Goal: Task Accomplishment & Management: Manage account settings

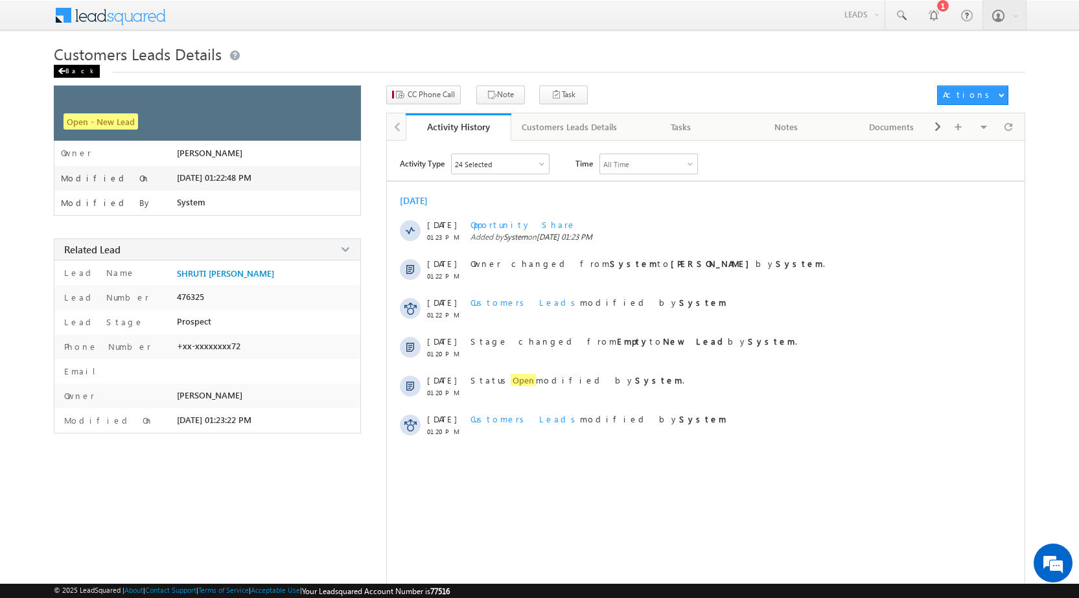
click at [76, 74] on div "Back" at bounding box center [77, 71] width 46 height 13
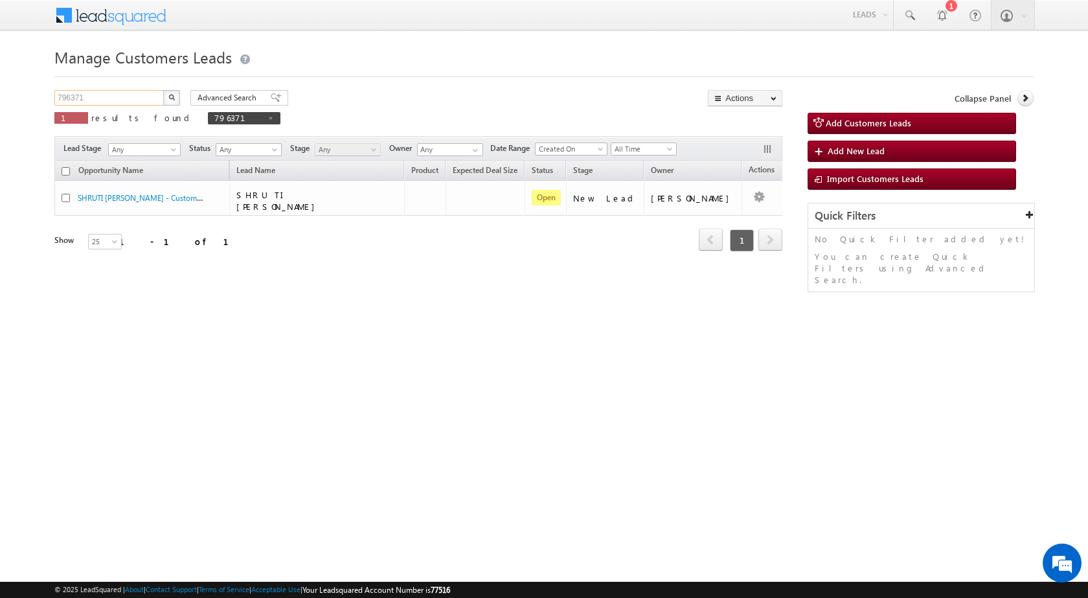
click at [105, 102] on input "796371" at bounding box center [109, 98] width 111 height 16
paste input "01743"
type input "701743"
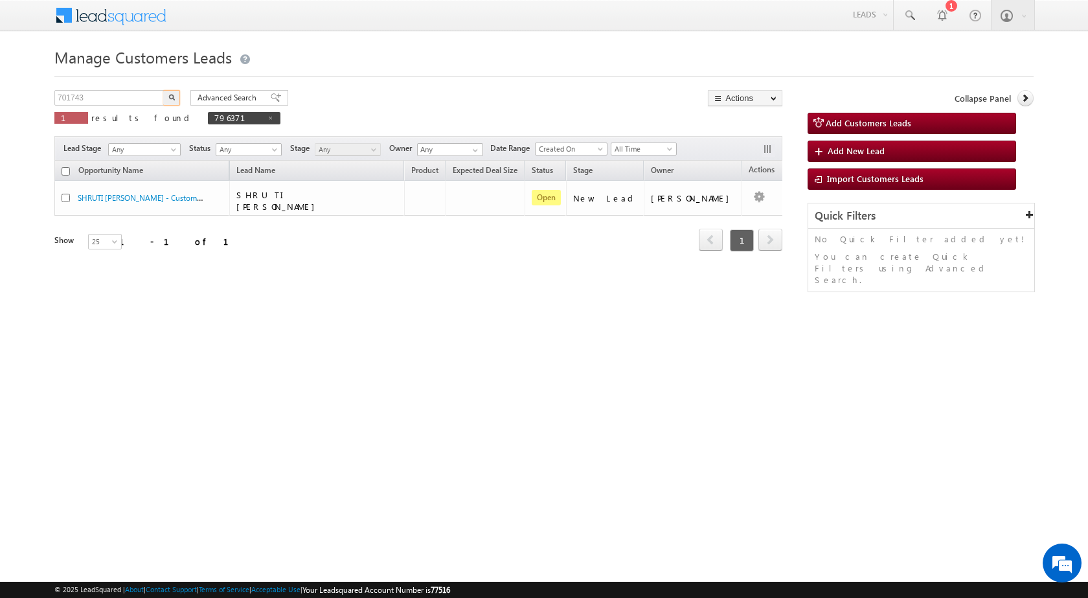
click at [170, 95] on img "button" at bounding box center [171, 97] width 6 height 6
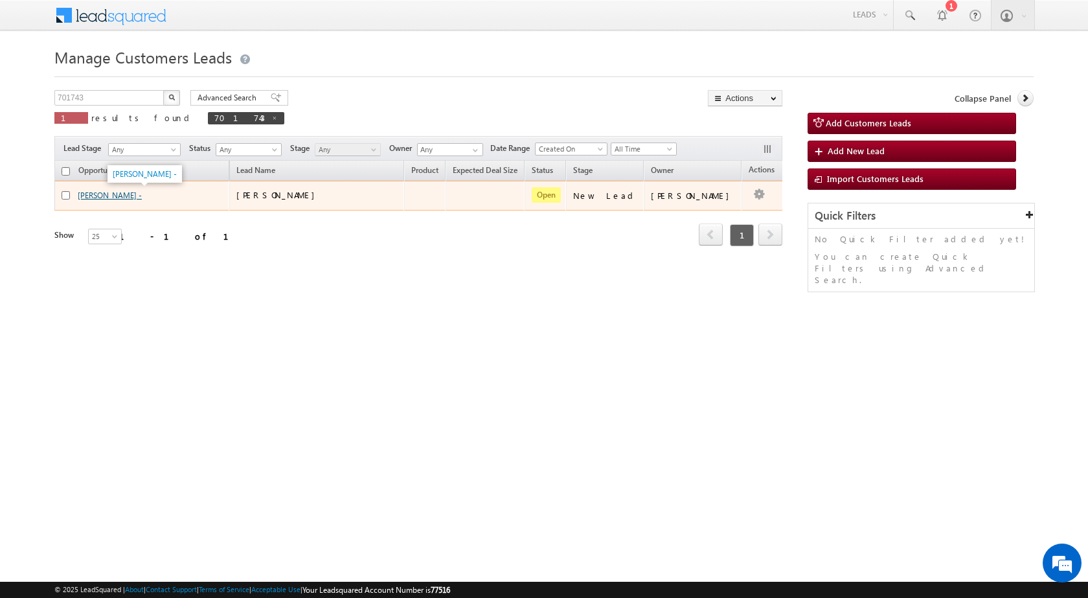
click at [117, 195] on link "[PERSON_NAME] -" at bounding box center [110, 195] width 64 height 10
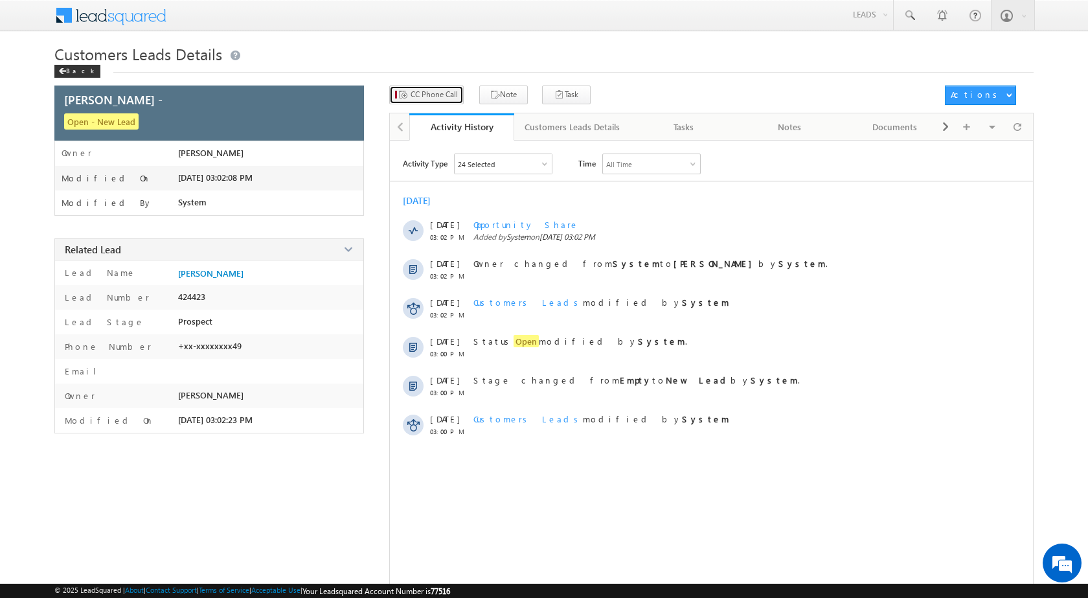
click at [430, 97] on span "CC Phone Call" at bounding box center [434, 95] width 47 height 12
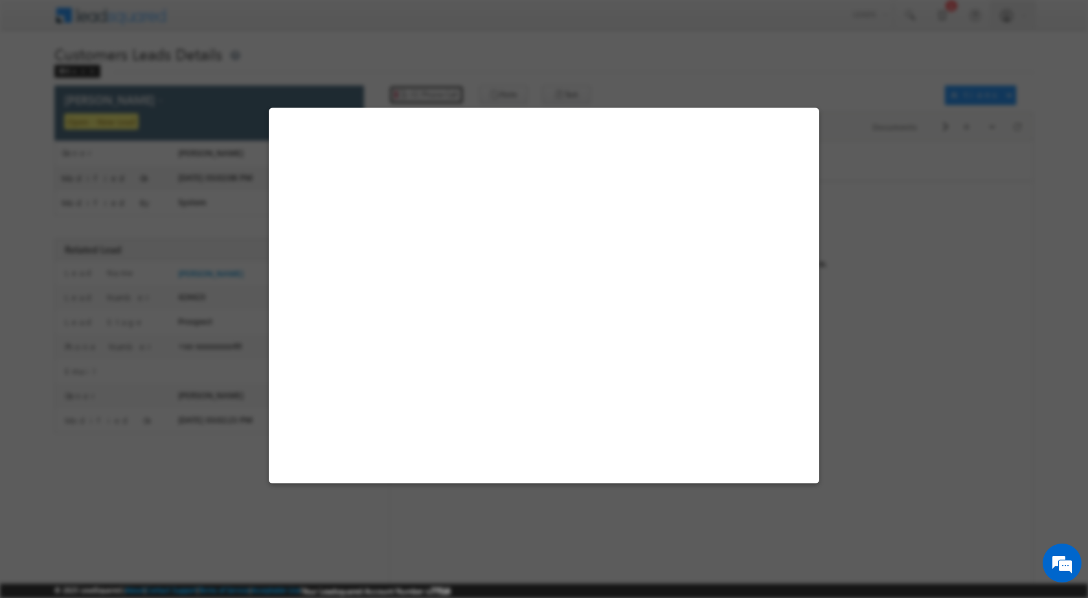
select select "Bhopal"
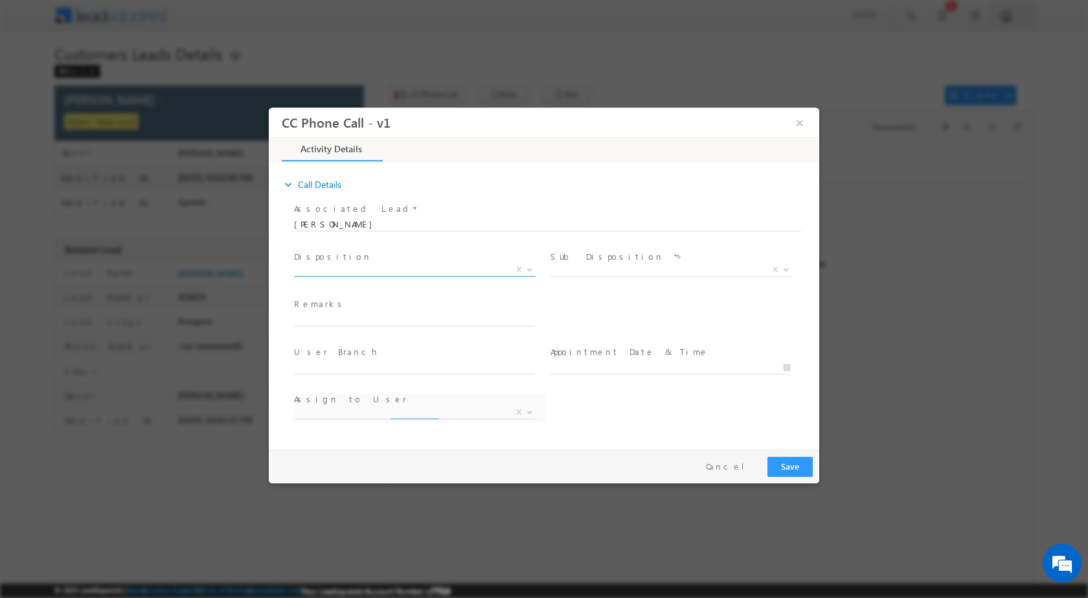
click at [527, 269] on b at bounding box center [530, 268] width 8 height 5
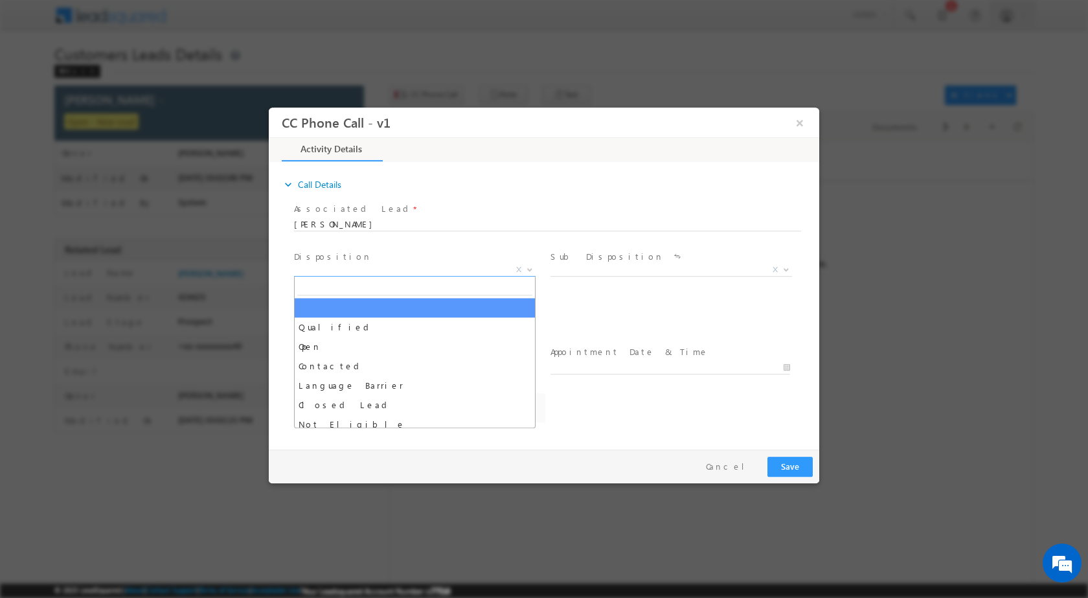
select select "altaf.shaikh@sgrlimited.in"
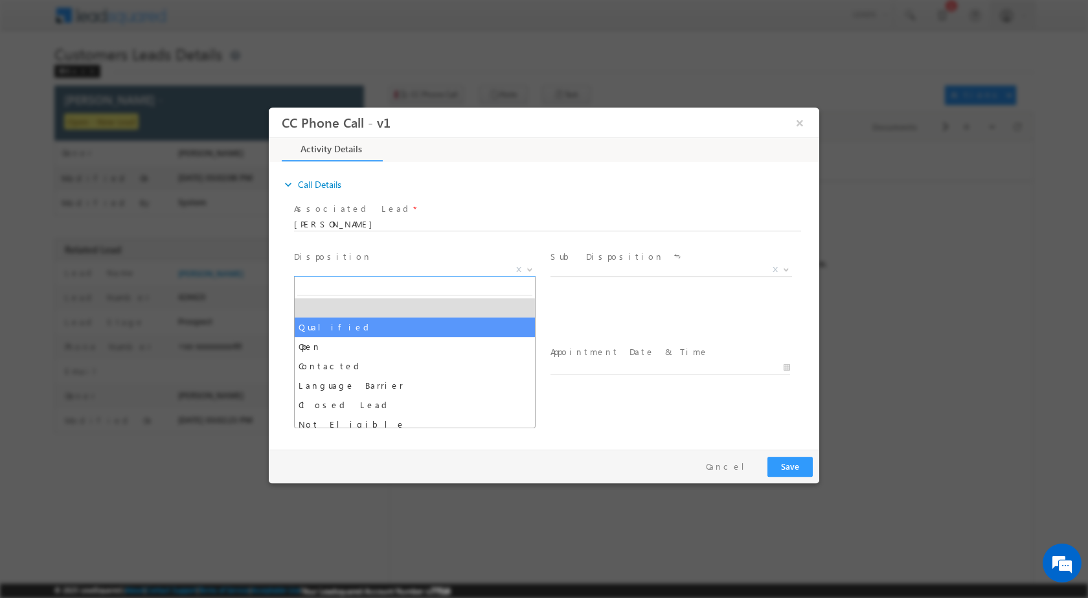
drag, startPoint x: 385, startPoint y: 327, endPoint x: 476, endPoint y: 322, distance: 91.5
select select "Qualified"
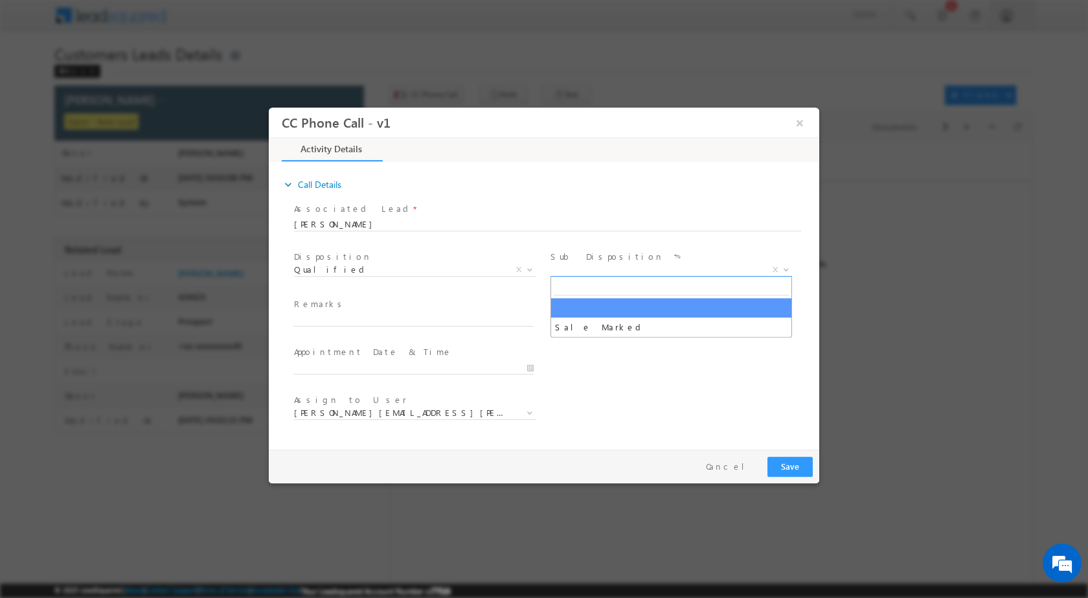
click at [786, 267] on b at bounding box center [787, 268] width 8 height 5
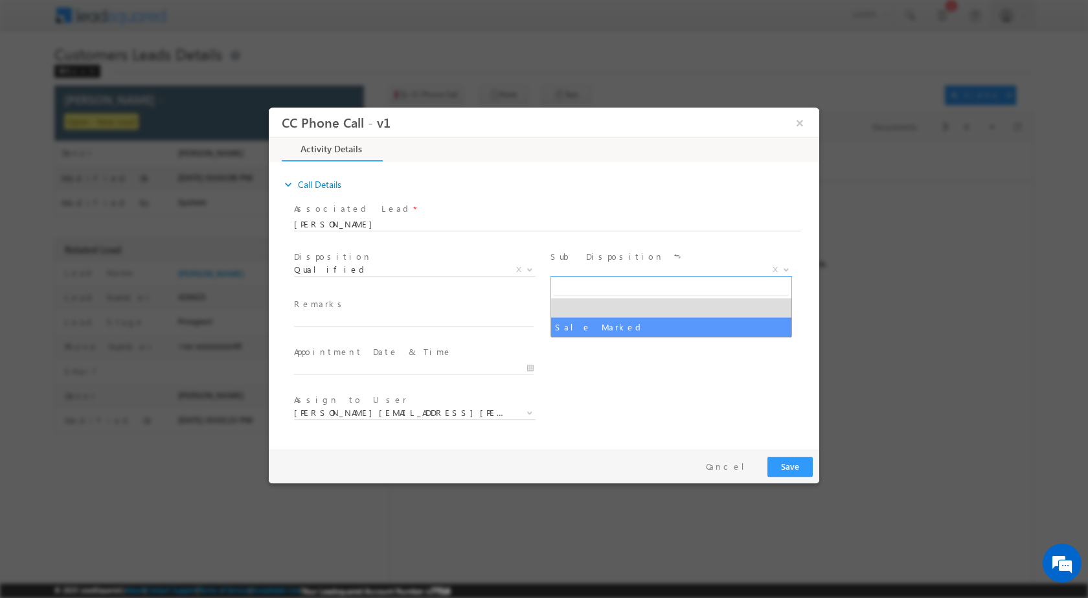
select select "Sale Marked"
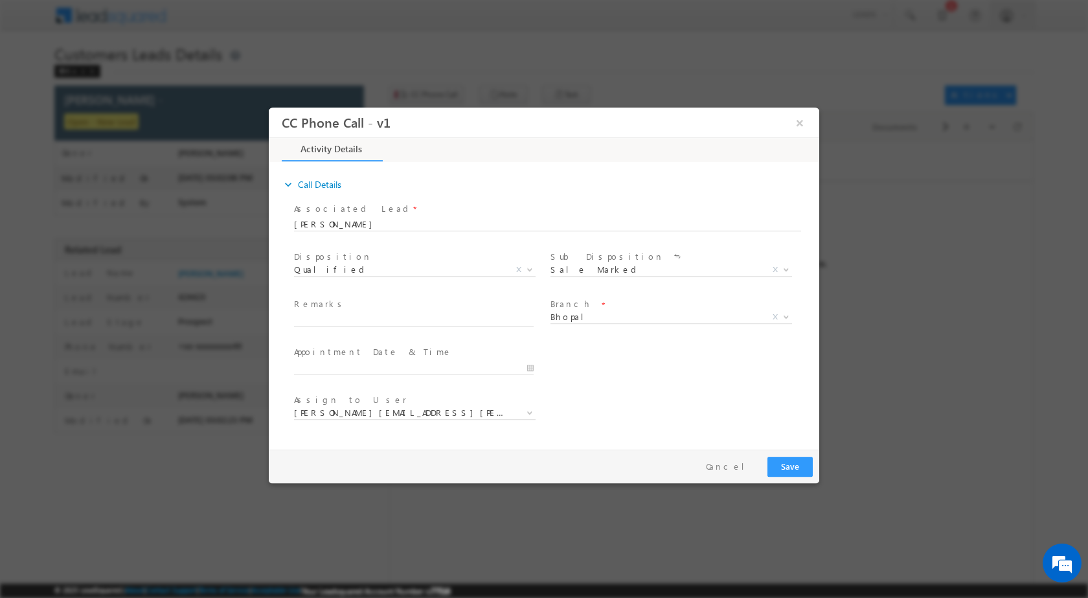
click at [534, 368] on div at bounding box center [419, 367] width 251 height 16
click at [527, 365] on input "09/02/2025 4:43 PM" at bounding box center [414, 367] width 240 height 13
type input "09/03/2025 4:43 PM"
type input "12"
type input "09/03/2025 12:43 PM"
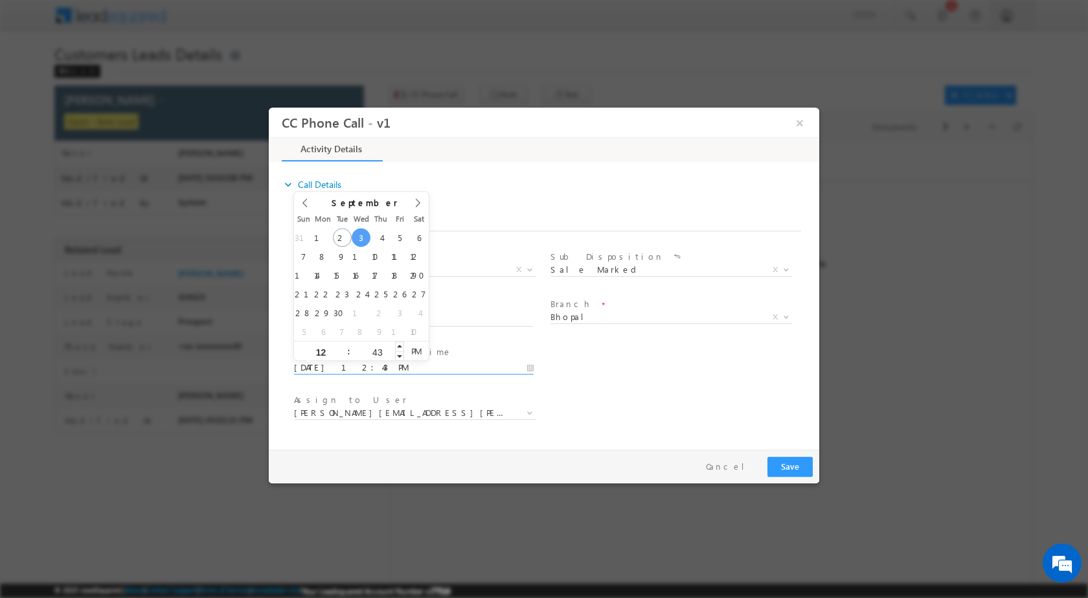
click at [380, 349] on input "43" at bounding box center [377, 351] width 54 height 8
type input "00"
type input "09/03/2025 12:00 PM"
click at [627, 402] on div "Assign to User * altaf.shaikh@sgrlimited.in arpit.tirkey@sgrlimited.in arun.sin…" at bounding box center [556, 414] width 528 height 48
click at [530, 411] on b at bounding box center [530, 411] width 8 height 5
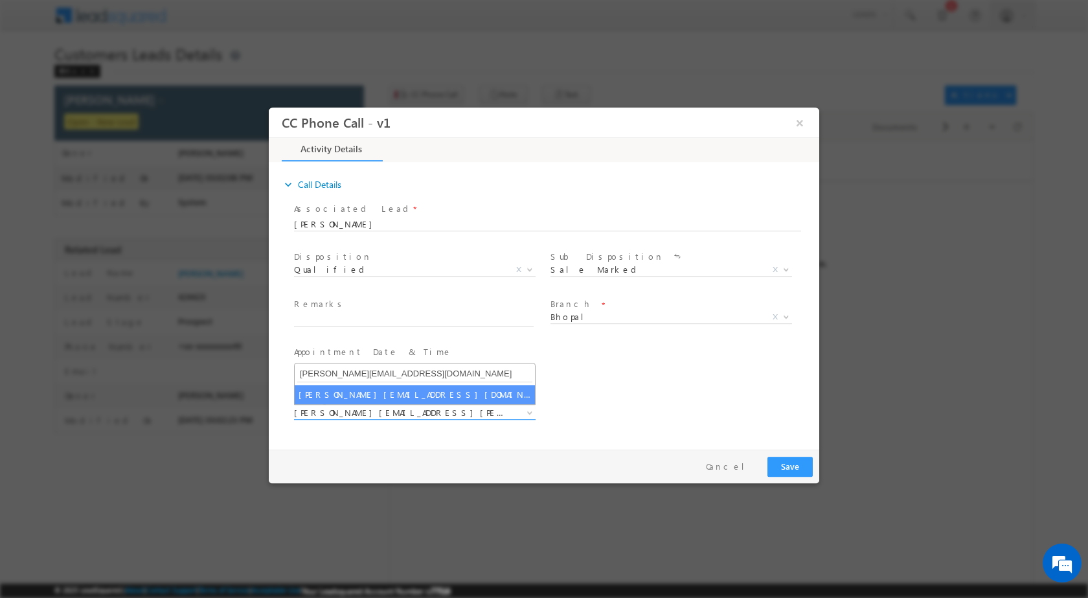
type input "vaibhav.rajput@sgrlimited.in"
select select "vaibhav.rajput@sgrlimited.in"
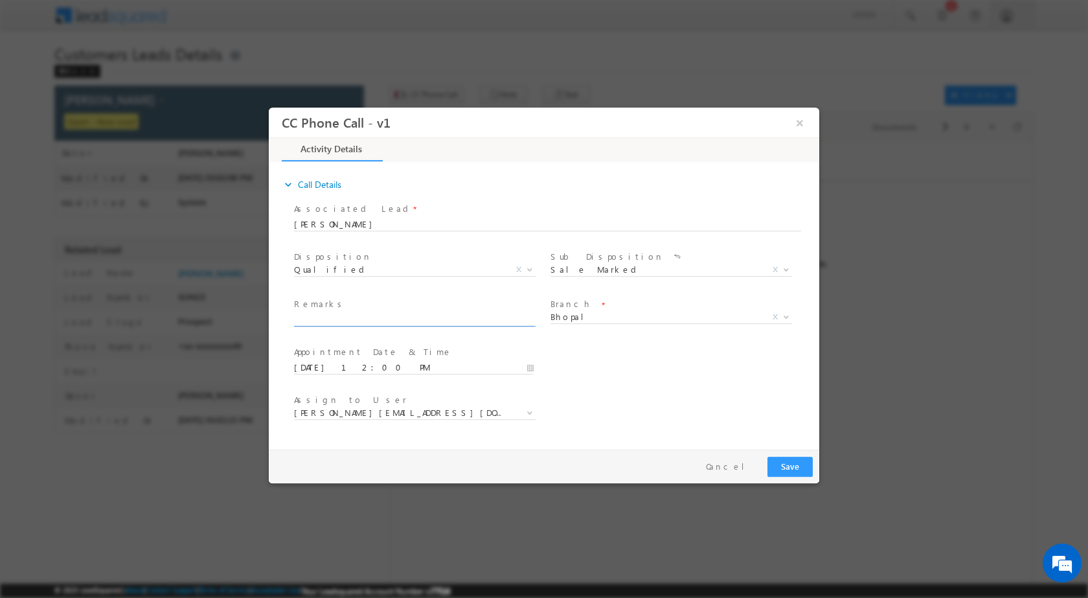
click at [314, 321] on input "text" at bounding box center [414, 319] width 240 height 13
paste input "02/09-Customer name is Jeetendra Singh Customer age is 23 yrs Loan type is Cons…"
type input "02/09-Customer name is Jeetendra Singh Customer age is 23 yrs Loan type is Cons…"
click at [799, 465] on button "Save" at bounding box center [790, 466] width 45 height 20
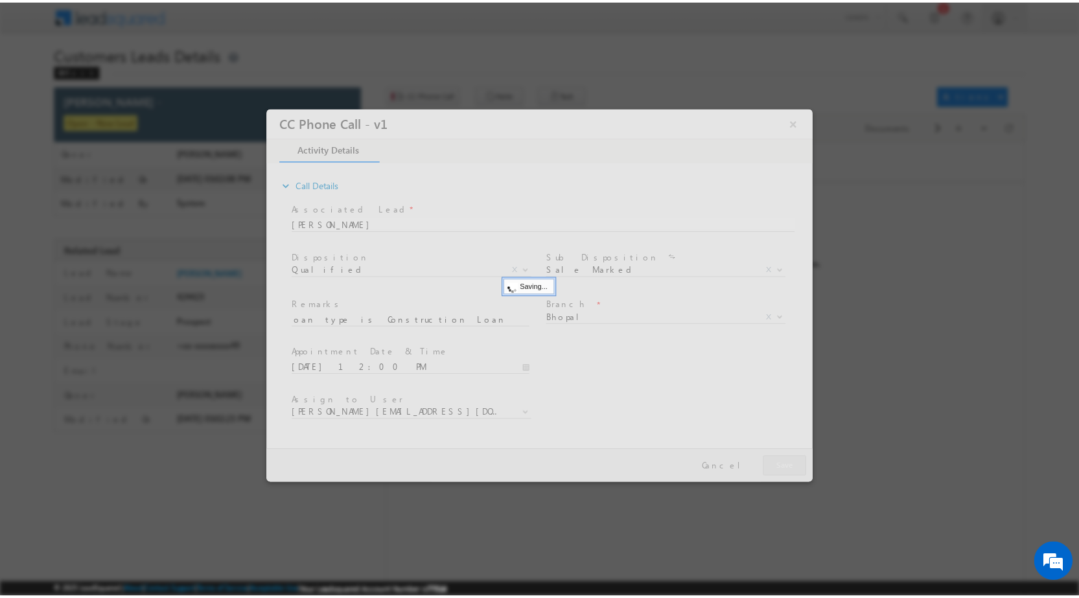
scroll to position [0, 0]
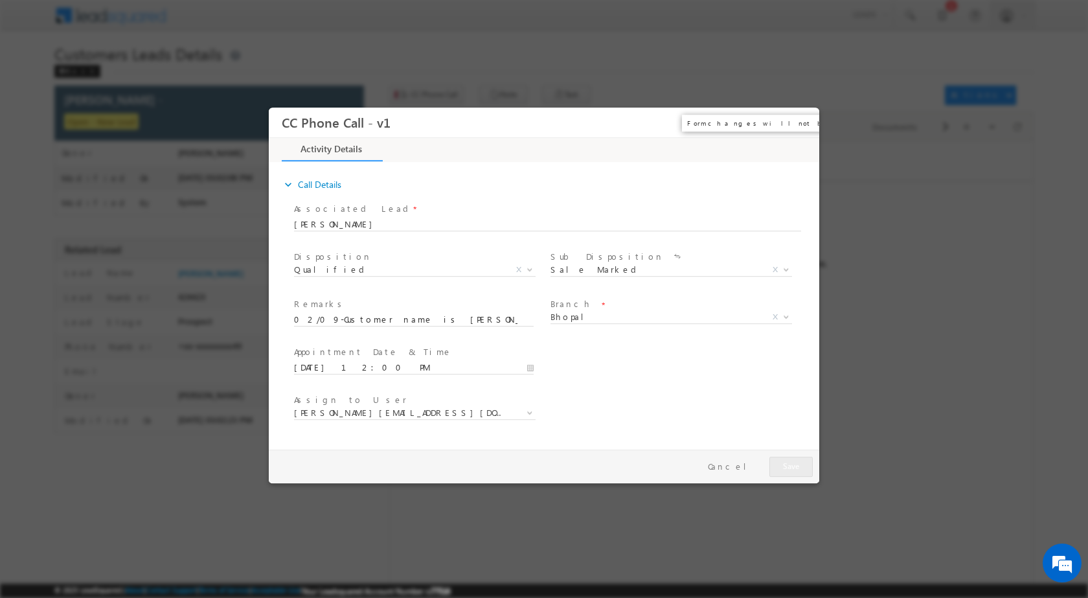
click at [803, 123] on button "×" at bounding box center [800, 122] width 22 height 24
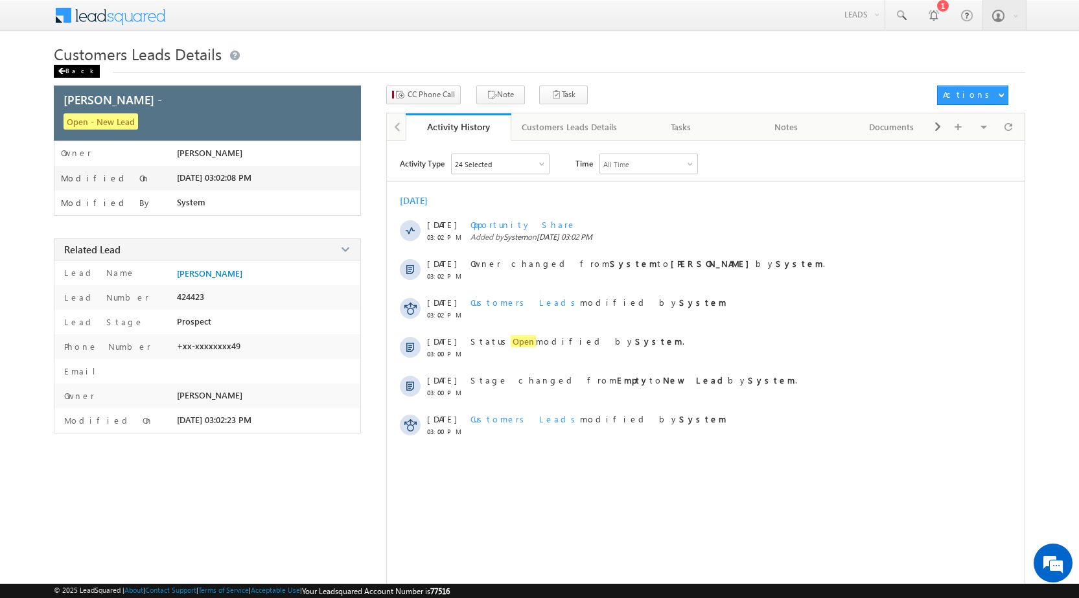
click at [62, 69] on span at bounding box center [62, 71] width 8 height 6
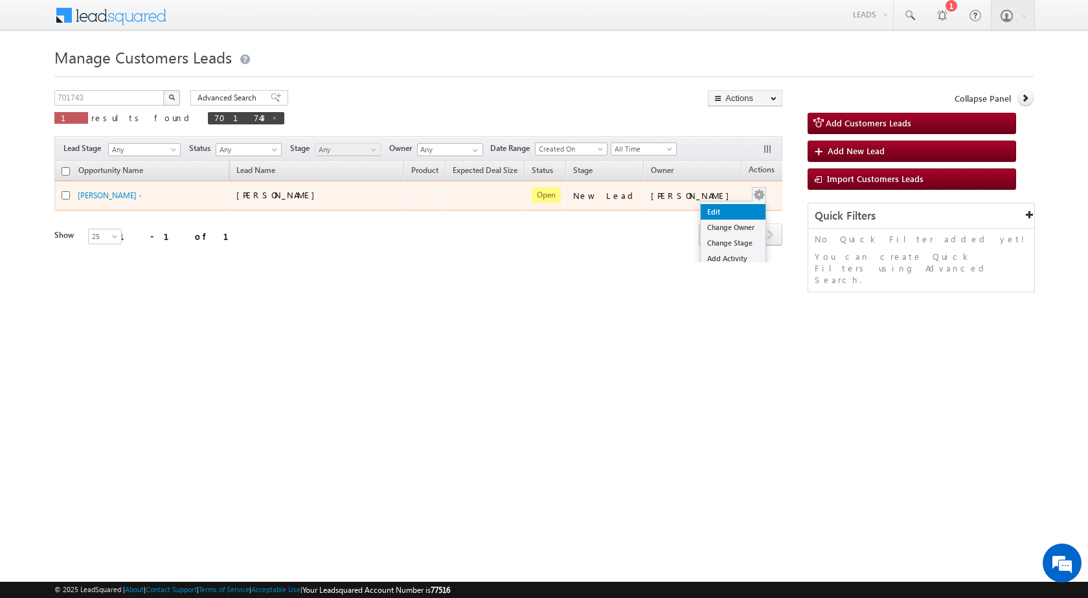
click at [717, 205] on link "Edit" at bounding box center [733, 212] width 65 height 16
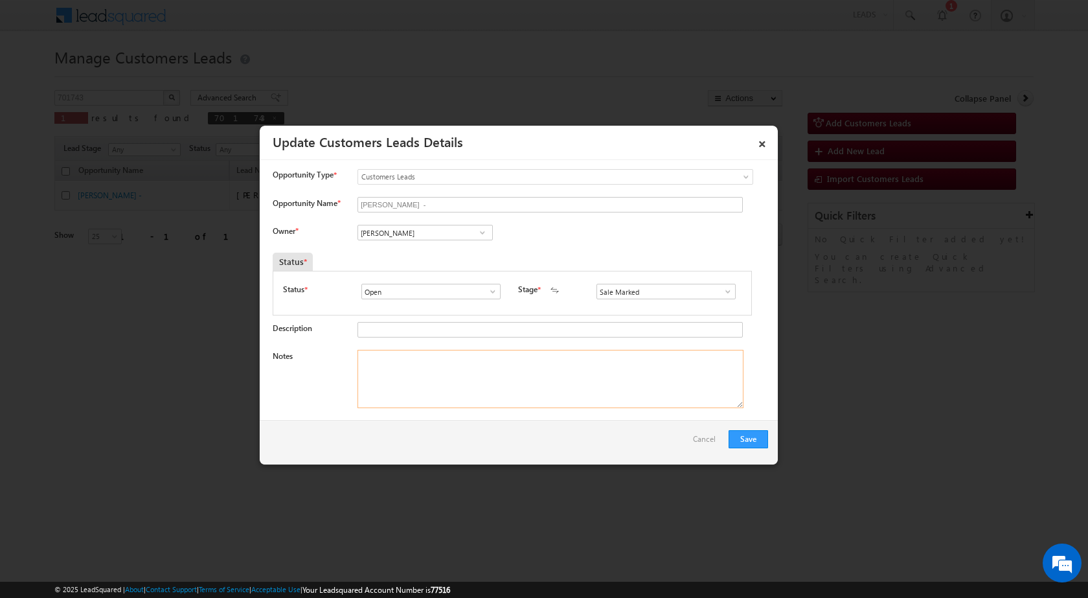
click at [498, 378] on textarea "Notes" at bounding box center [551, 379] width 386 height 58
paste textarea "02/09-Customer name is [PERSON_NAME] Customer age is [DEMOGRAPHIC_DATA] yrs Loa…"
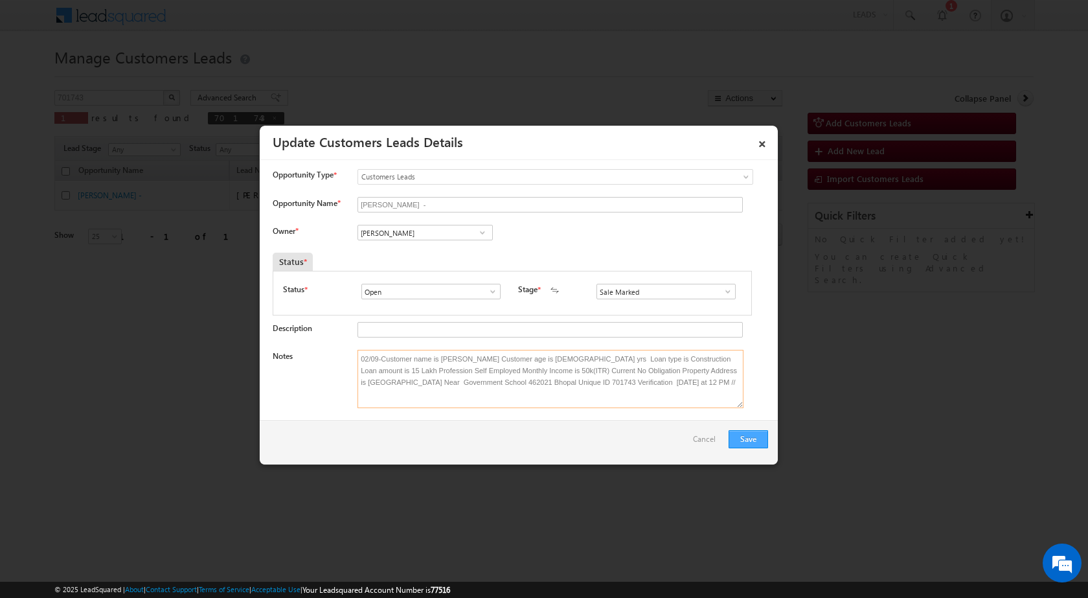
type textarea "02/09-Customer name is [PERSON_NAME] Customer age is [DEMOGRAPHIC_DATA] yrs Loa…"
click at [734, 438] on button "Save" at bounding box center [749, 439] width 40 height 18
